Goal: Task Accomplishment & Management: Use online tool/utility

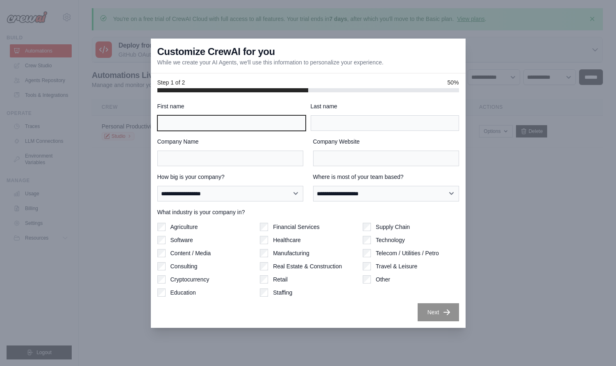
click at [243, 123] on input "First name" at bounding box center [231, 123] width 148 height 16
type input "******"
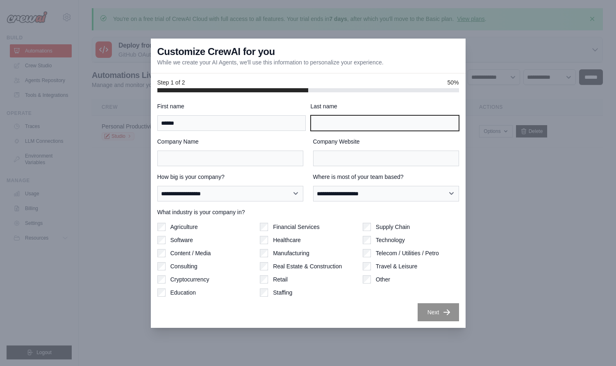
type input "*"
type input "*****"
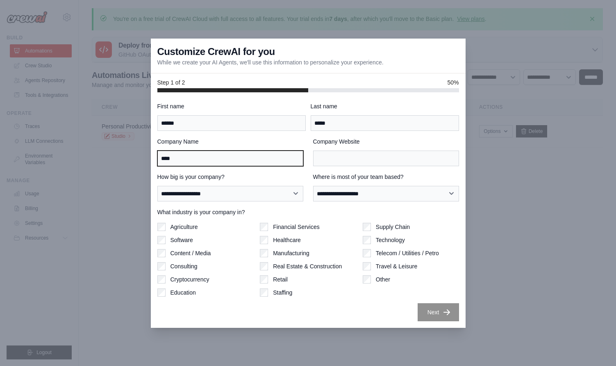
type input "****"
click at [237, 162] on input "****" at bounding box center [230, 159] width 146 height 16
click at [221, 158] on input "Company Name" at bounding box center [230, 159] width 146 height 16
type input "****"
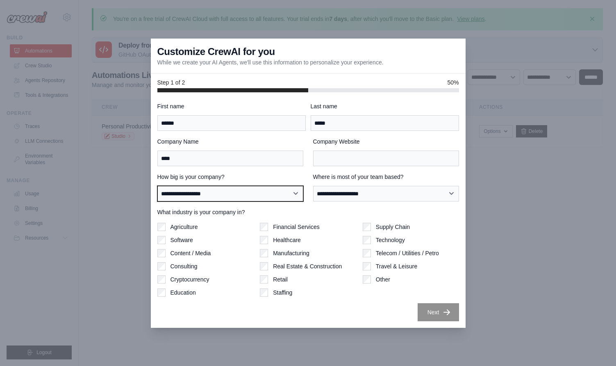
select select "**********"
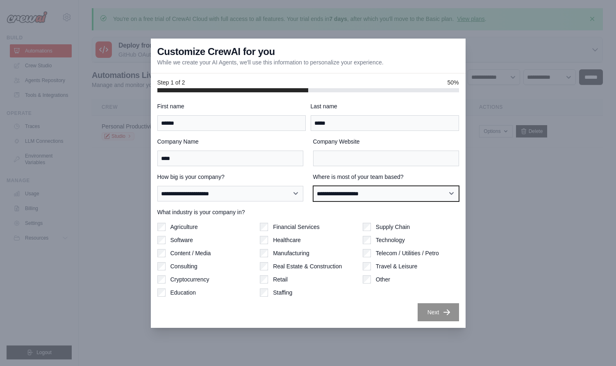
select select "******"
click at [186, 242] on label "Software" at bounding box center [182, 240] width 23 height 8
click at [183, 267] on label "Consulting" at bounding box center [184, 266] width 27 height 8
click at [181, 237] on label "Software" at bounding box center [182, 240] width 23 height 8
click at [409, 313] on div "Next" at bounding box center [308, 312] width 302 height 18
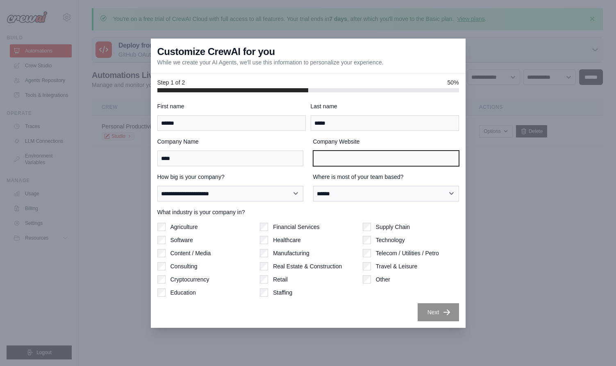
click at [345, 159] on input "Company Website" at bounding box center [386, 159] width 146 height 16
type input "**********"
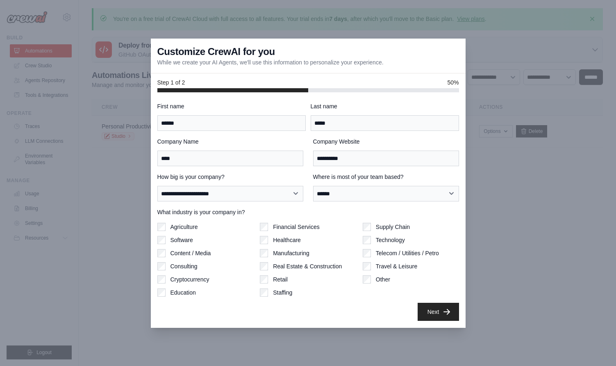
click at [440, 320] on button "Next" at bounding box center [438, 312] width 41 height 18
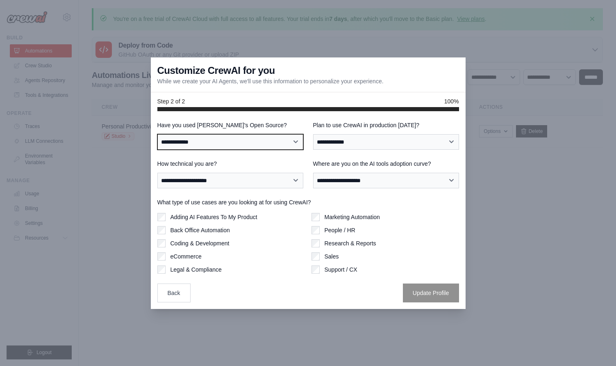
select select "**********"
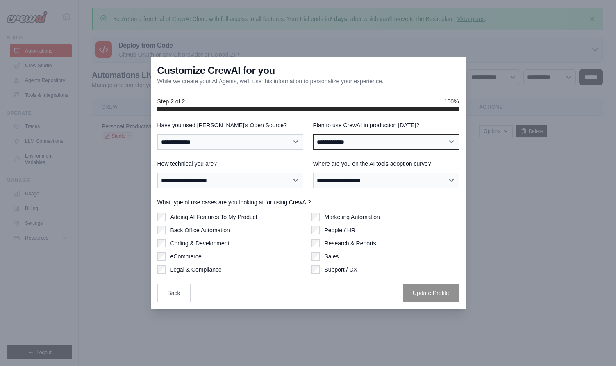
select select "*****"
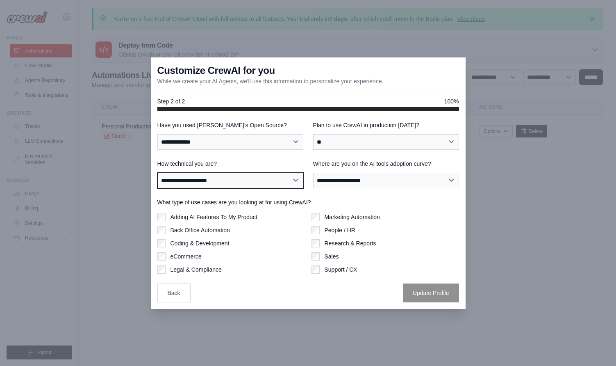
select select "**********"
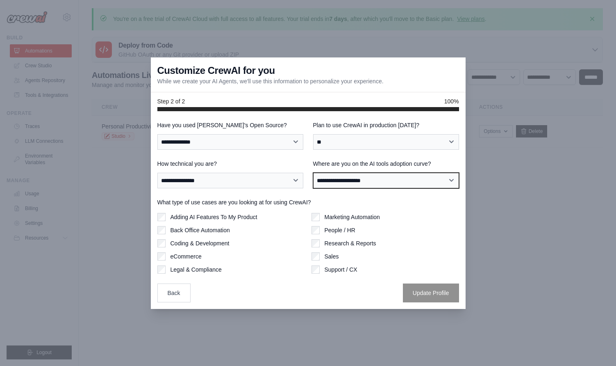
select select "**********"
click at [210, 241] on label "Coding & Development" at bounding box center [200, 243] width 59 height 8
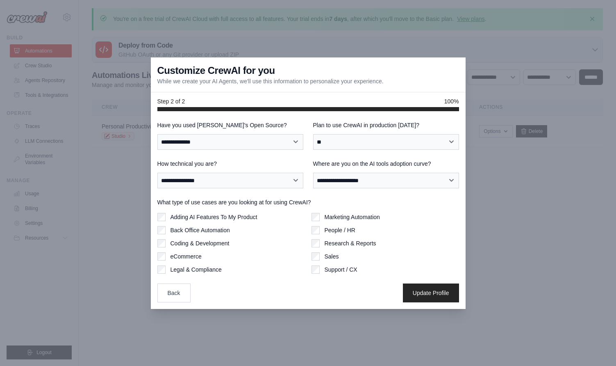
click at [337, 241] on label "Research & Reports" at bounding box center [351, 243] width 52 height 8
click at [240, 217] on label "Adding AI Features To My Product" at bounding box center [214, 217] width 87 height 8
click at [221, 228] on label "Back Office Automation" at bounding box center [200, 230] width 59 height 8
click at [417, 292] on button "Update Profile" at bounding box center [431, 292] width 56 height 19
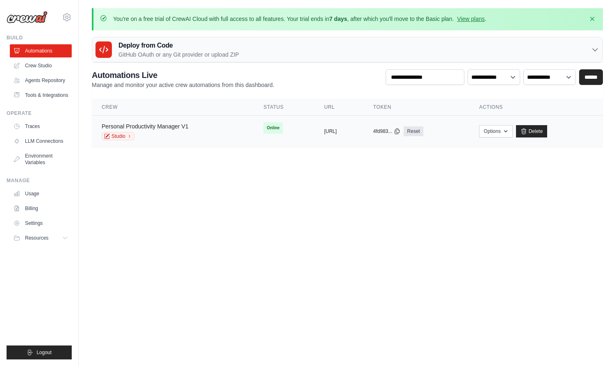
click at [154, 127] on link "Personal Productivity Manager V1" at bounding box center [145, 126] width 87 height 7
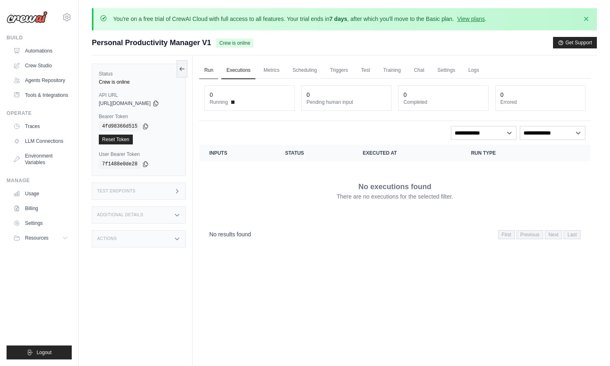
click at [211, 69] on link "Run" at bounding box center [208, 70] width 19 height 17
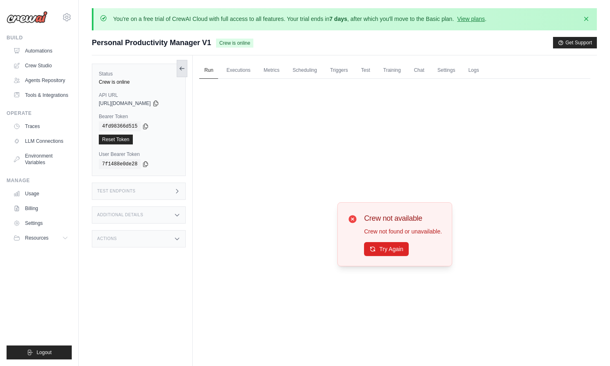
click at [182, 70] on icon at bounding box center [182, 68] width 7 height 7
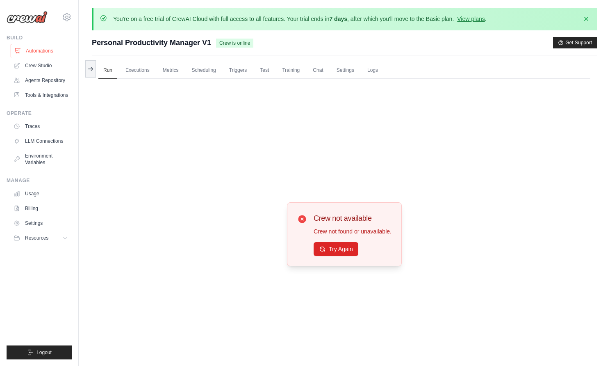
click at [42, 52] on link "Automations" at bounding box center [42, 50] width 62 height 13
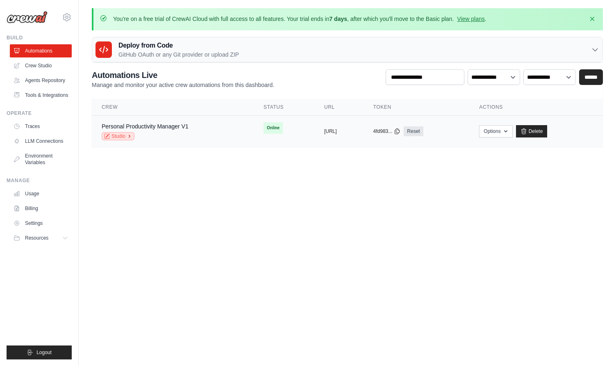
click at [125, 134] on link "Studio" at bounding box center [118, 136] width 33 height 8
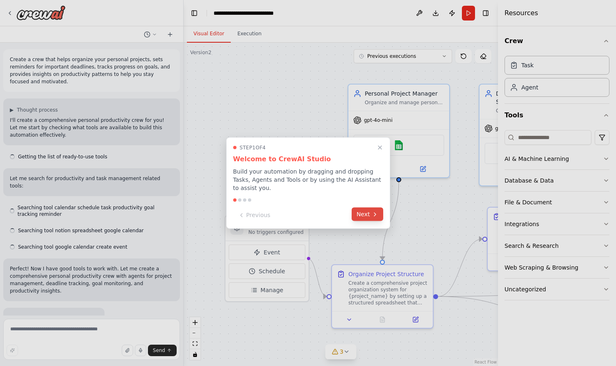
scroll to position [616, 0]
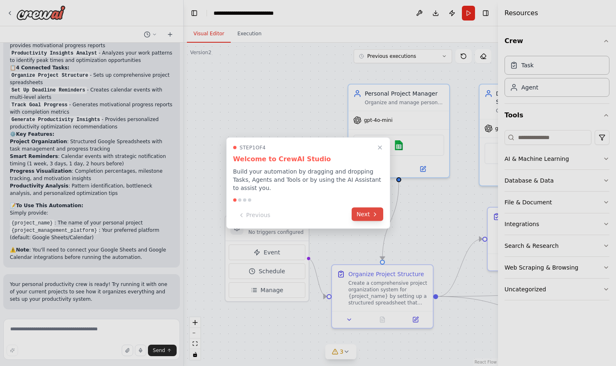
click at [365, 214] on button "Next" at bounding box center [368, 215] width 32 height 14
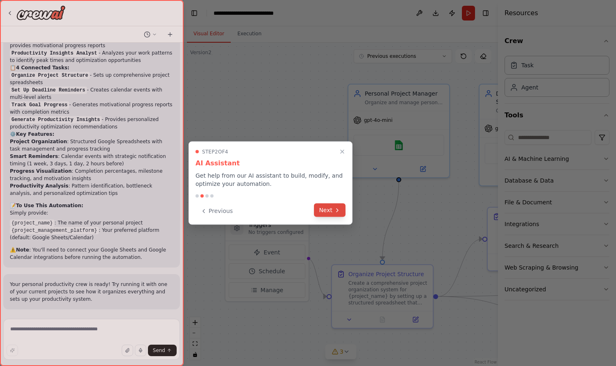
click at [340, 212] on icon at bounding box center [337, 210] width 7 height 7
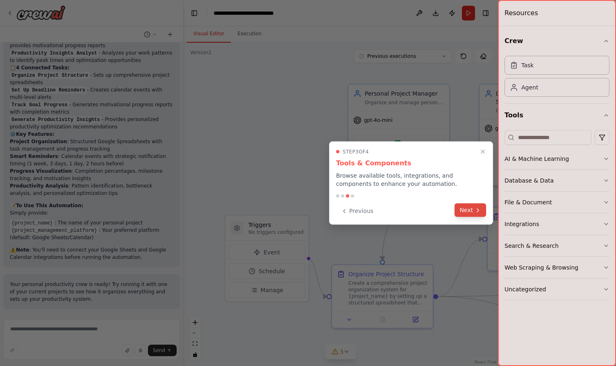
click at [461, 211] on button "Next" at bounding box center [471, 210] width 32 height 14
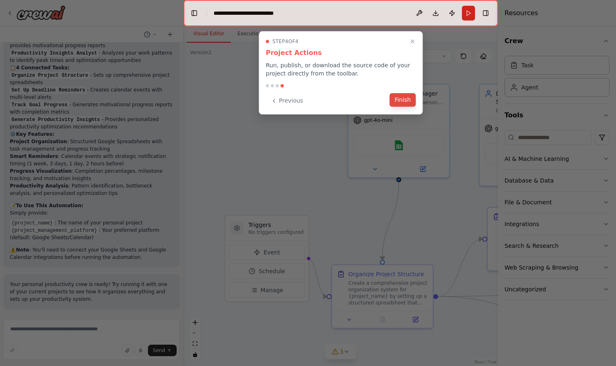
click at [405, 100] on button "Finish" at bounding box center [403, 100] width 26 height 14
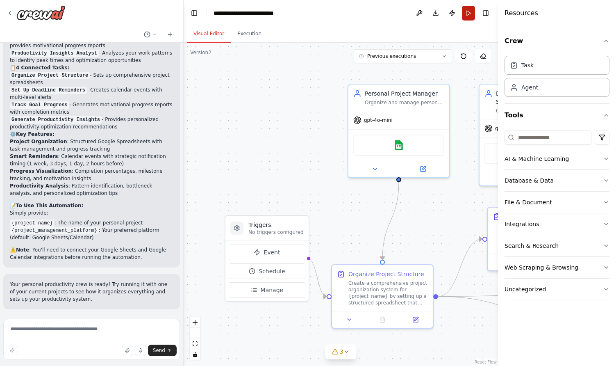
click at [467, 10] on button "Run" at bounding box center [468, 13] width 13 height 15
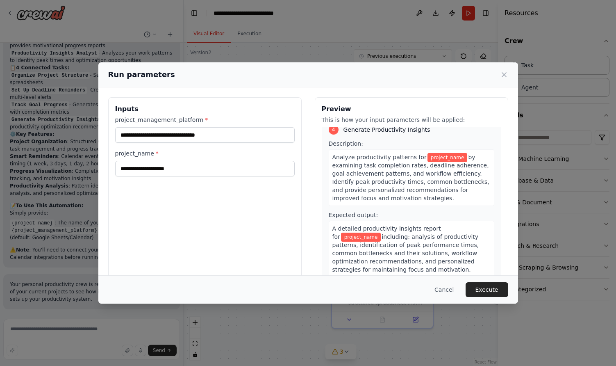
scroll to position [553, 0]
click at [233, 134] on input "project_management_platform *" at bounding box center [205, 135] width 180 height 16
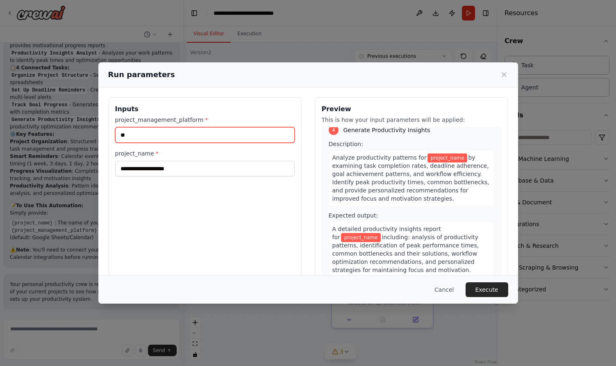
type input "*"
type input "*****"
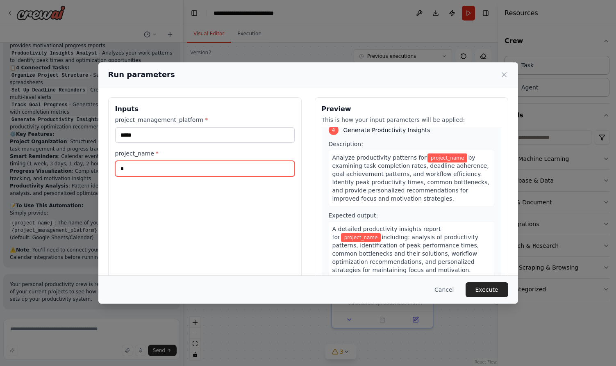
scroll to position [536, 0]
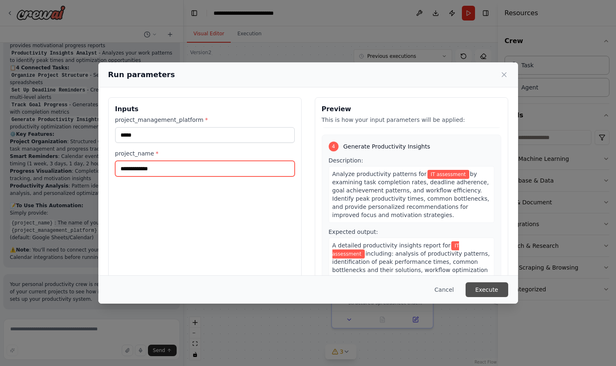
type input "**********"
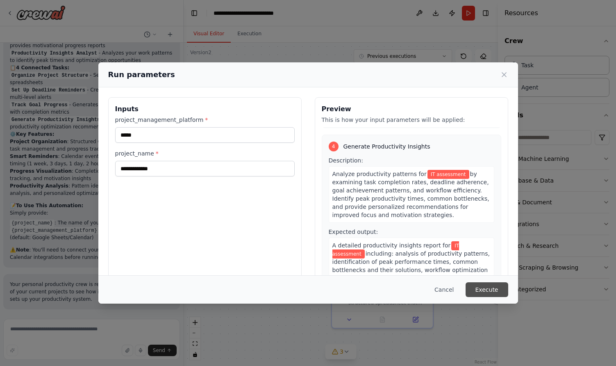
click at [482, 290] on button "Execute" at bounding box center [487, 289] width 43 height 15
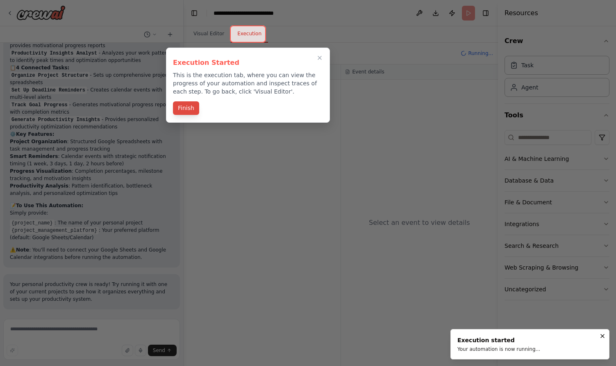
click at [187, 104] on button "Finish" at bounding box center [186, 108] width 26 height 14
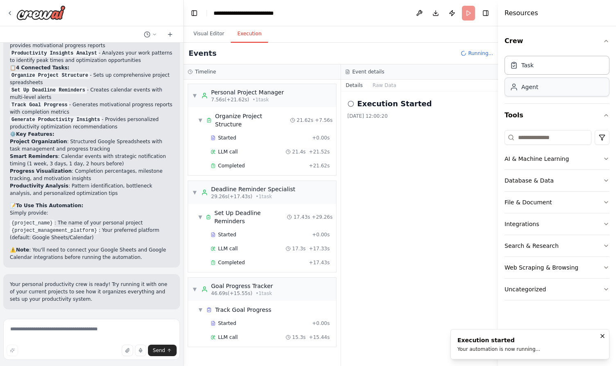
scroll to position [25, 0]
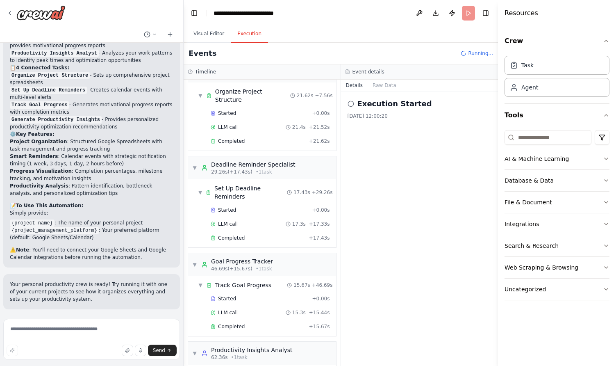
click at [377, 103] on h2 "Execution Started" at bounding box center [395, 103] width 75 height 11
click at [352, 109] on div "Execution Started 07/10/2025, 12:00:20" at bounding box center [420, 108] width 144 height 21
click at [352, 105] on icon at bounding box center [351, 103] width 7 height 7
click at [390, 105] on h2 "Execution Started" at bounding box center [395, 103] width 75 height 11
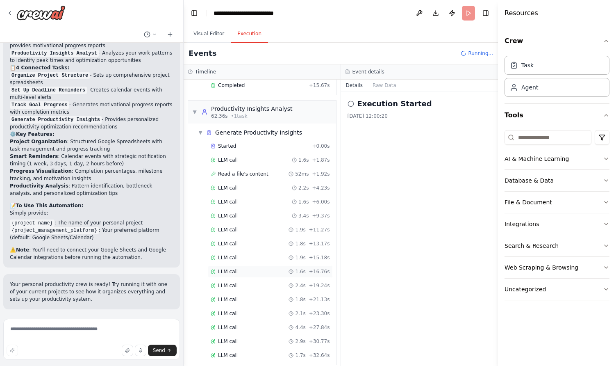
scroll to position [280, 0]
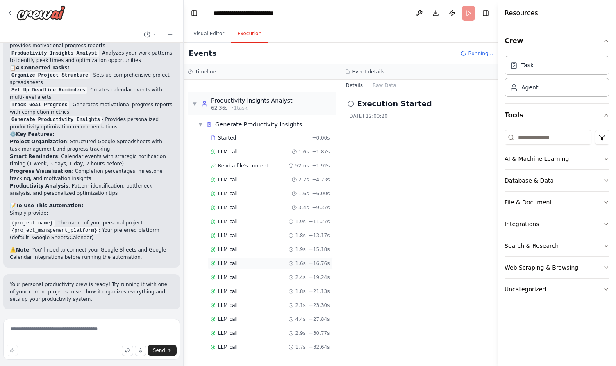
click at [226, 267] on div "Started + 0.00s LLM call 1.6s + 1.87s Read a file's content 52ms + 1.92s LLM ca…" at bounding box center [265, 243] width 141 height 223
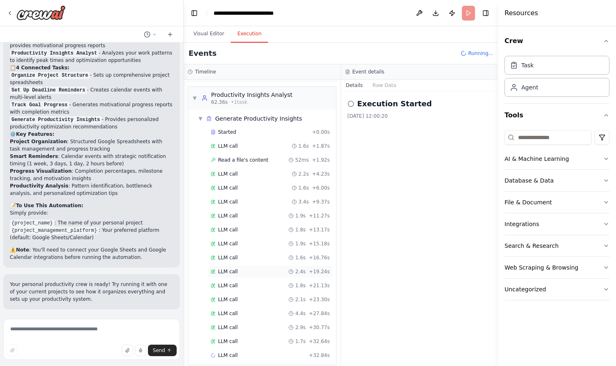
click at [230, 268] on span "LLM call" at bounding box center [228, 271] width 20 height 7
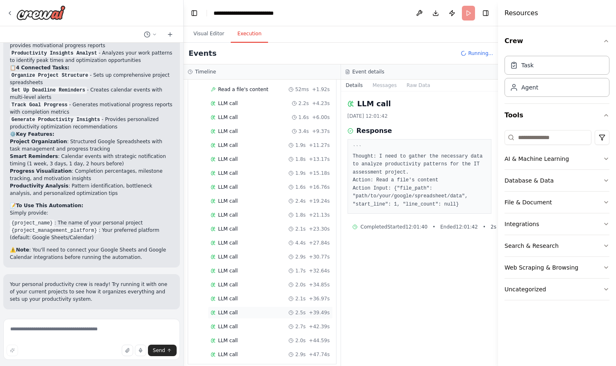
scroll to position [351, 0]
click at [229, 350] on span "LLM call" at bounding box center [228, 353] width 20 height 7
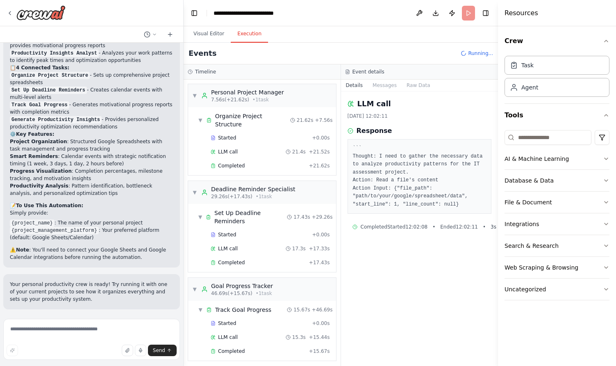
scroll to position [0, 0]
click at [376, 81] on button "Messages" at bounding box center [385, 85] width 34 height 11
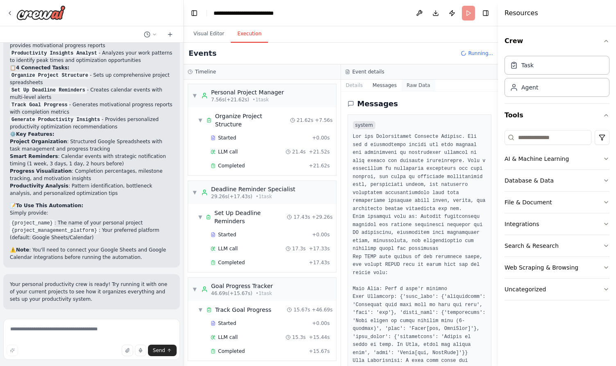
click at [420, 81] on button "Raw Data" at bounding box center [419, 85] width 34 height 11
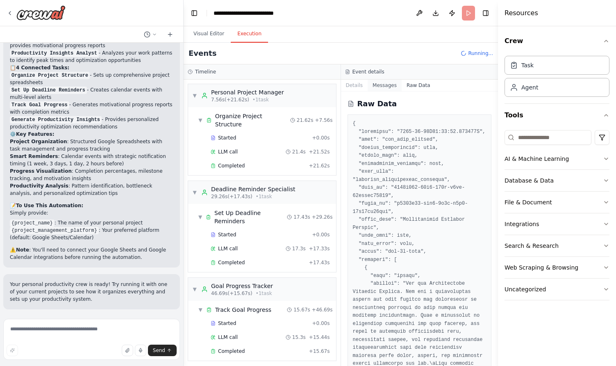
click at [383, 84] on button "Messages" at bounding box center [385, 85] width 34 height 11
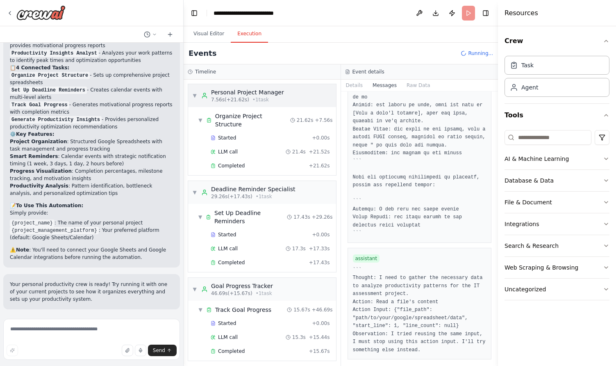
scroll to position [8332, 0]
click at [481, 52] on span "Running..." at bounding box center [480, 53] width 25 height 7
click at [469, 54] on span "Running..." at bounding box center [480, 53] width 25 height 7
click at [216, 34] on button "Visual Editor" at bounding box center [209, 33] width 44 height 17
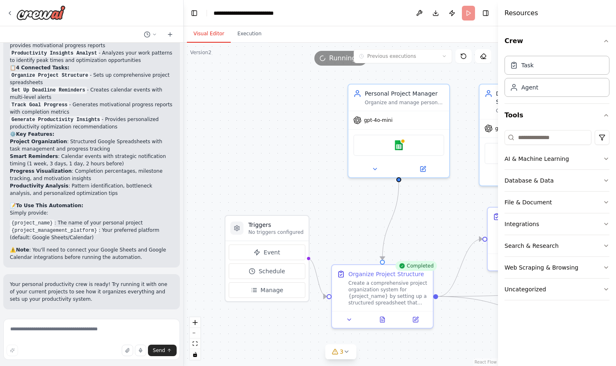
scroll to position [0, 0]
click at [349, 355] on button "3" at bounding box center [341, 351] width 32 height 15
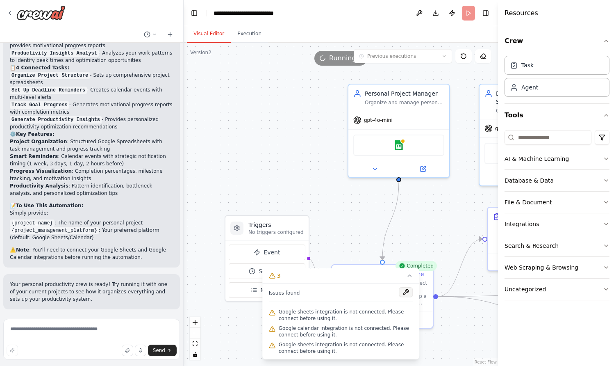
click at [404, 292] on button at bounding box center [406, 292] width 14 height 10
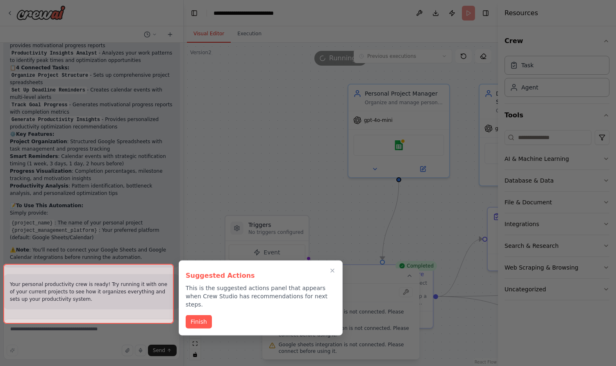
scroll to position [682, 0]
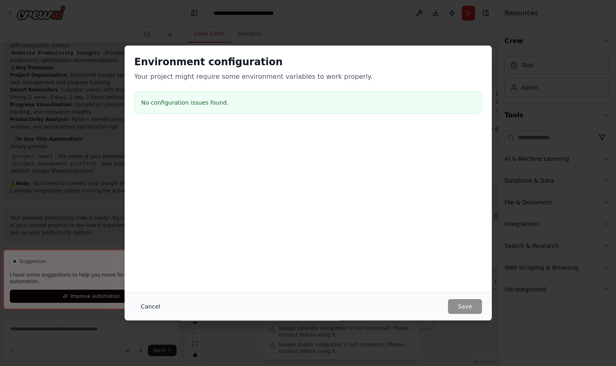
click at [154, 308] on button "Cancel" at bounding box center [151, 306] width 32 height 15
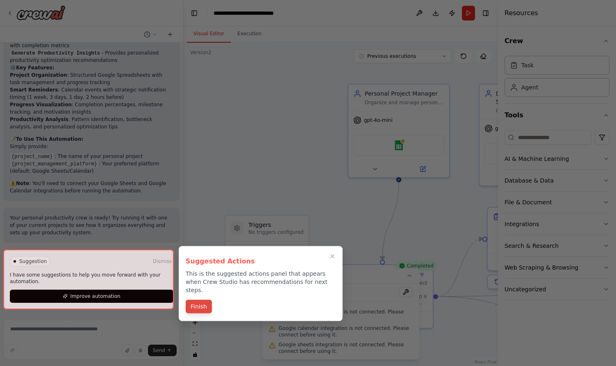
click at [197, 300] on button "Finish" at bounding box center [199, 307] width 26 height 14
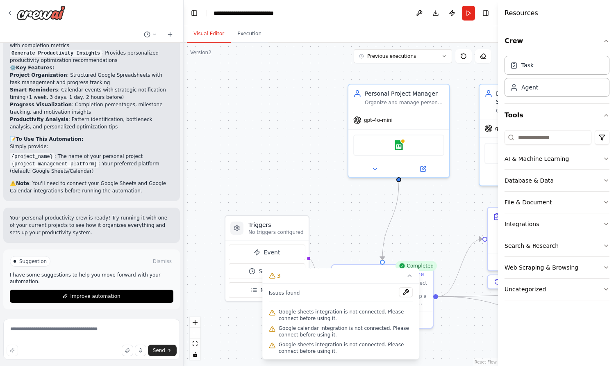
click at [119, 288] on div "Suggestion Dismiss I have some suggestions to help you move forward with your a…" at bounding box center [92, 279] width 164 height 47
click at [97, 294] on span "Improve automation" at bounding box center [95, 296] width 50 height 7
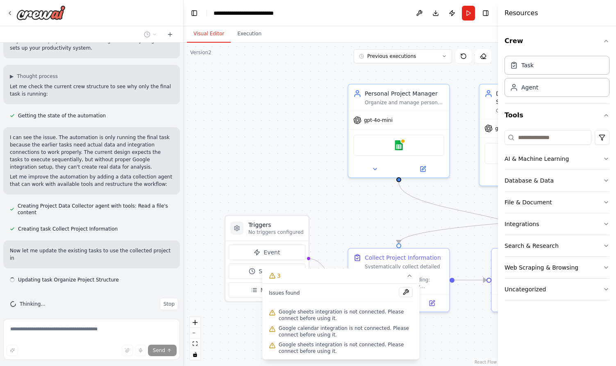
scroll to position [874, 0]
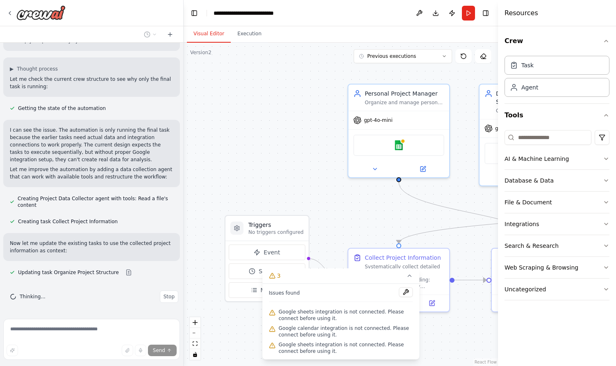
click at [312, 210] on div ".deletable-edge-delete-btn { width: 20px; height: 20px; border: 0px solid #ffff…" at bounding box center [341, 204] width 315 height 323
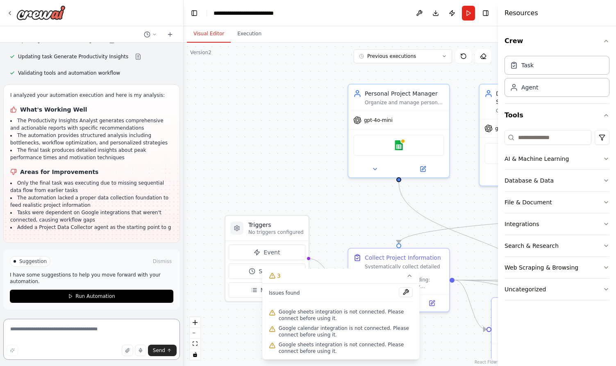
scroll to position [1147, 0]
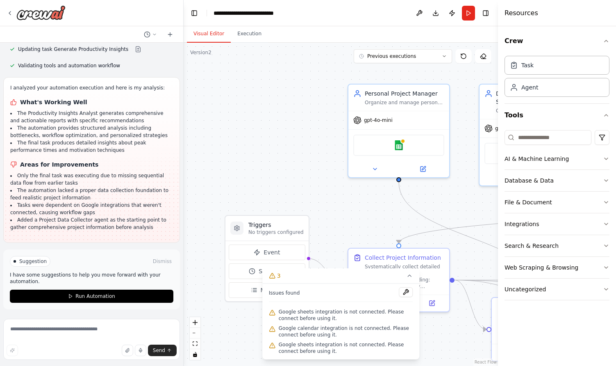
click at [233, 167] on div ".deletable-edge-delete-btn { width: 20px; height: 20px; border: 0px solid #ffff…" at bounding box center [341, 204] width 315 height 323
